Goal: Task Accomplishment & Management: Manage account settings

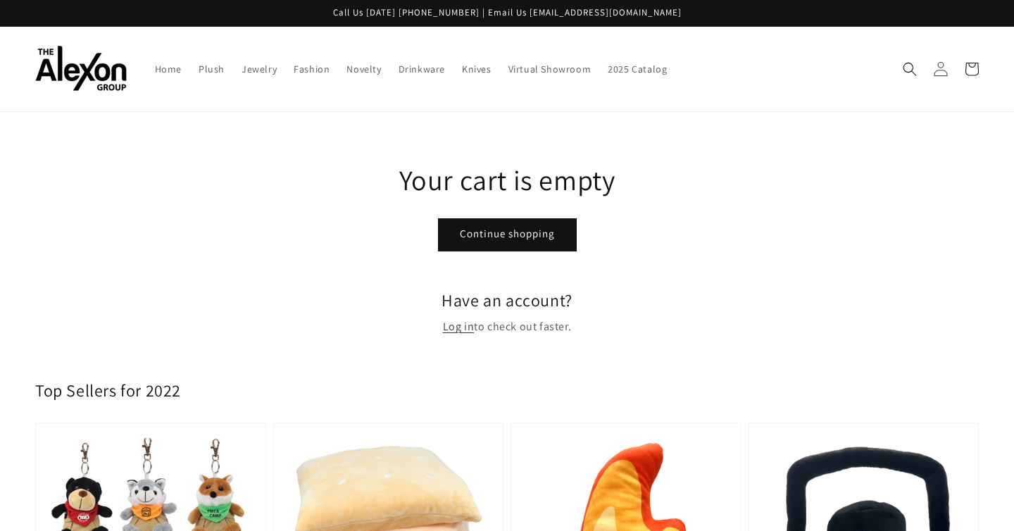
click at [931, 59] on link "Log in" at bounding box center [940, 68] width 31 height 31
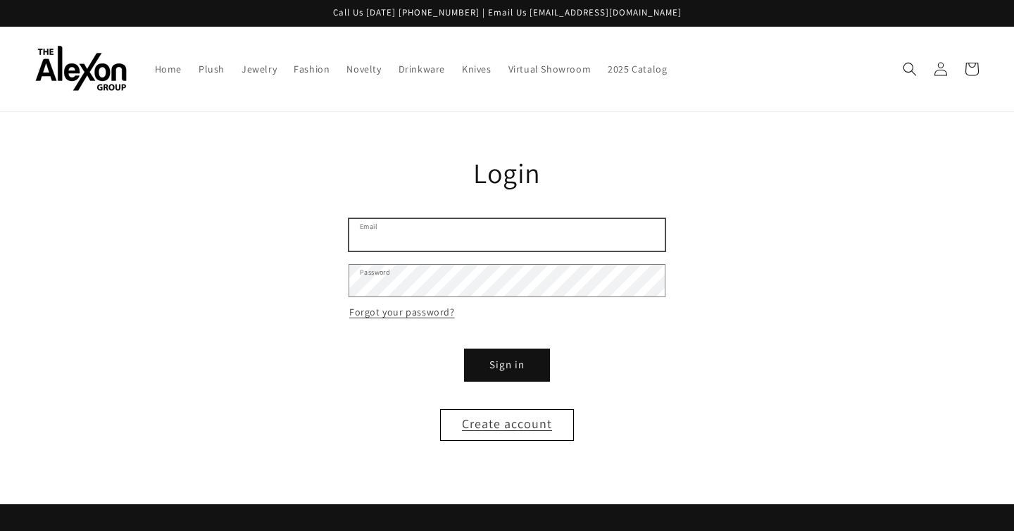
click at [632, 225] on input "Email" at bounding box center [506, 235] width 315 height 32
click at [574, 219] on input "Email" at bounding box center [506, 235] width 315 height 32
click at [684, 213] on main "Reset your password We will send you an email to reset your password Email Subm…" at bounding box center [507, 308] width 1014 height 392
click at [411, 219] on input "Email" at bounding box center [506, 235] width 315 height 32
type input "**********"
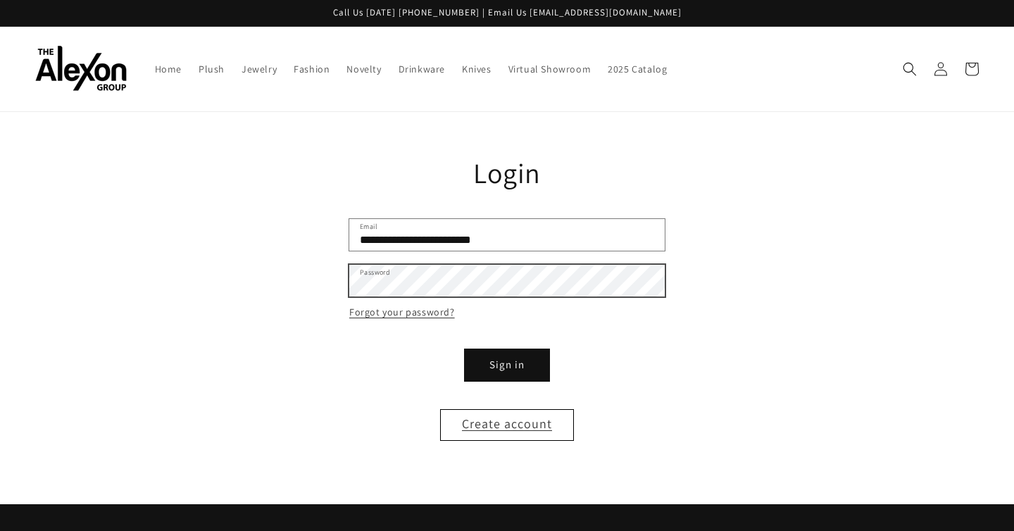
click at [465, 349] on button "Sign in" at bounding box center [507, 365] width 84 height 32
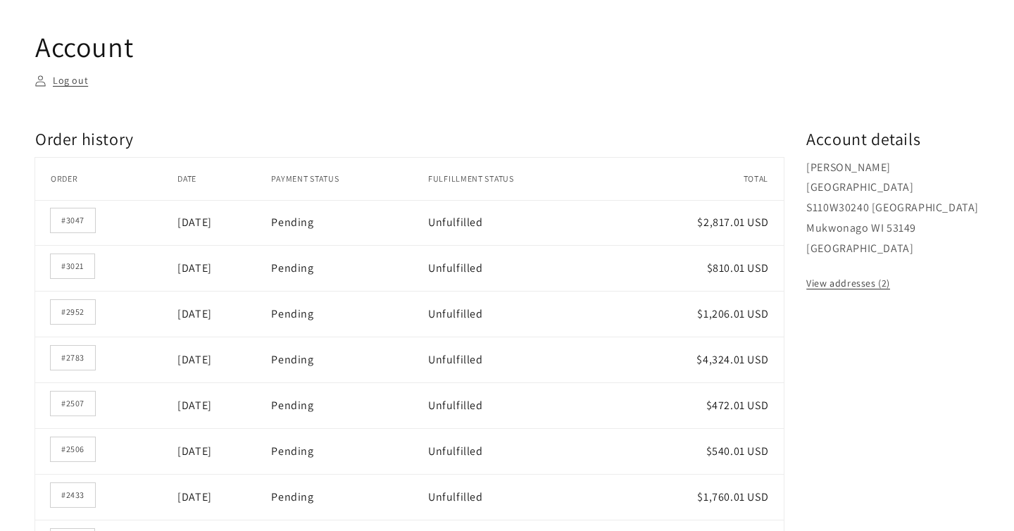
scroll to position [141, 0]
